Goal: Use online tool/utility: Utilize a website feature to perform a specific function

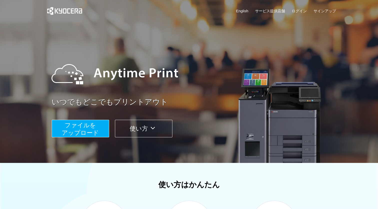
click at [91, 127] on span "ファイルを ​​アップロード" at bounding box center [80, 129] width 37 height 14
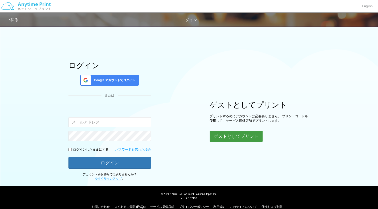
click at [230, 138] on button "ゲストとしてプリント" at bounding box center [236, 136] width 53 height 11
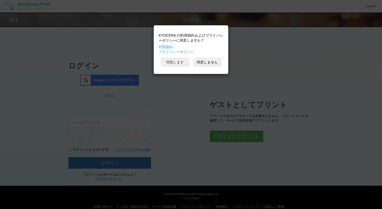
click at [175, 61] on button "同意します" at bounding box center [175, 62] width 28 height 9
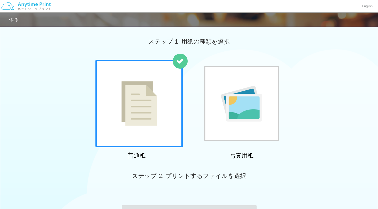
click at [164, 108] on div at bounding box center [140, 104] width 88 height 88
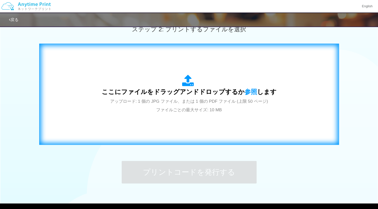
scroll to position [150, 0]
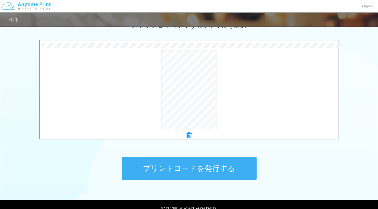
click at [167, 163] on button "プリントコードを発行する" at bounding box center [189, 168] width 135 height 23
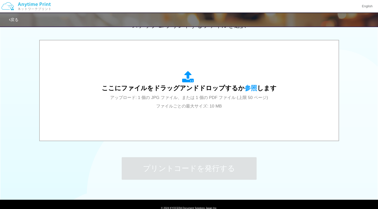
scroll to position [0, 0]
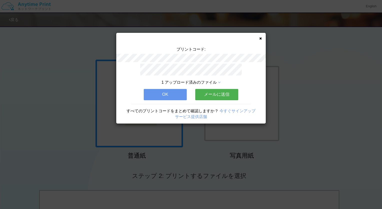
drag, startPoint x: 175, startPoint y: 94, endPoint x: 173, endPoint y: 97, distance: 3.3
click at [175, 94] on button "OK" at bounding box center [165, 94] width 43 height 11
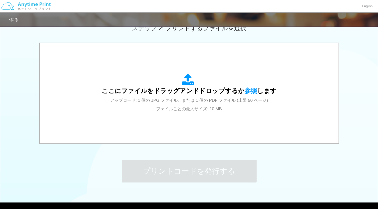
scroll to position [150, 0]
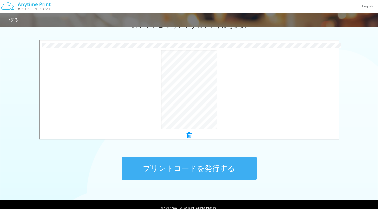
click at [169, 166] on button "プリントコードを発行する" at bounding box center [189, 168] width 135 height 23
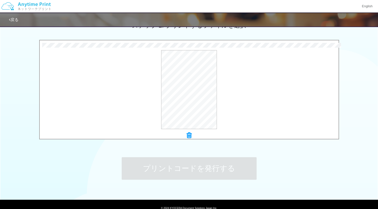
scroll to position [0, 0]
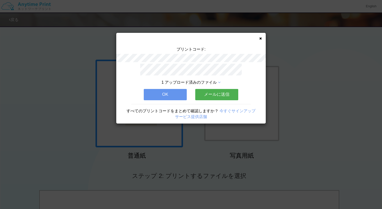
click at [240, 147] on div "プリントコード: 1 アップロード済みのファイル OK メールに送信 すべてのプリントコードをまとめて確認しますか？ 今すぐサインアップ サービス提供店舗" at bounding box center [191, 104] width 382 height 209
click at [240, 148] on div "プリントコード: 1 アップロード済みのファイル OK メールに送信 すべてのプリントコードをまとめて確認しますか？ 今すぐサインアップ サービス提供店舗" at bounding box center [191, 104] width 382 height 209
click at [171, 92] on button "OK" at bounding box center [165, 94] width 43 height 11
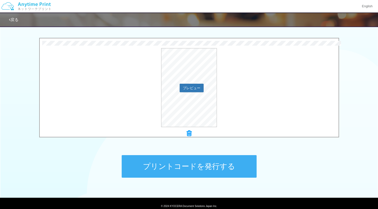
scroll to position [122, 0]
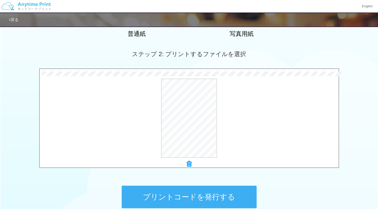
click at [201, 193] on button "プリントコードを発行する" at bounding box center [189, 196] width 135 height 23
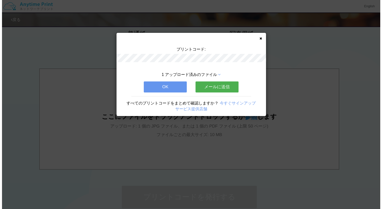
scroll to position [0, 0]
